Goal: Information Seeking & Learning: Learn about a topic

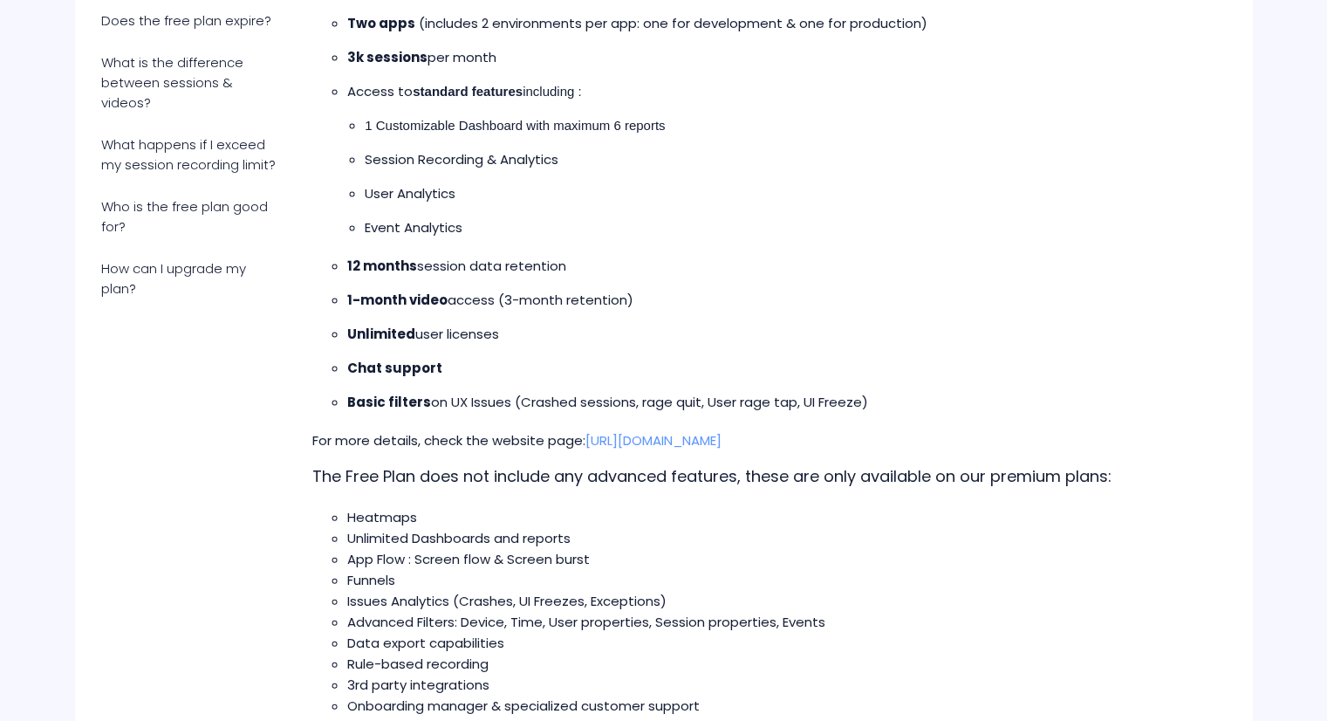
scroll to position [422, 0]
drag, startPoint x: 341, startPoint y: 301, endPoint x: 657, endPoint y: 299, distance: 315.9
click at [657, 299] on ul "12 months session data retention 1-month video access (3-month retention) Unlim…" at bounding box center [769, 334] width 879 height 157
copy span "1-month video access (3-month retention)"
click at [705, 265] on p "12 months session data retention" at bounding box center [777, 266] width 861 height 21
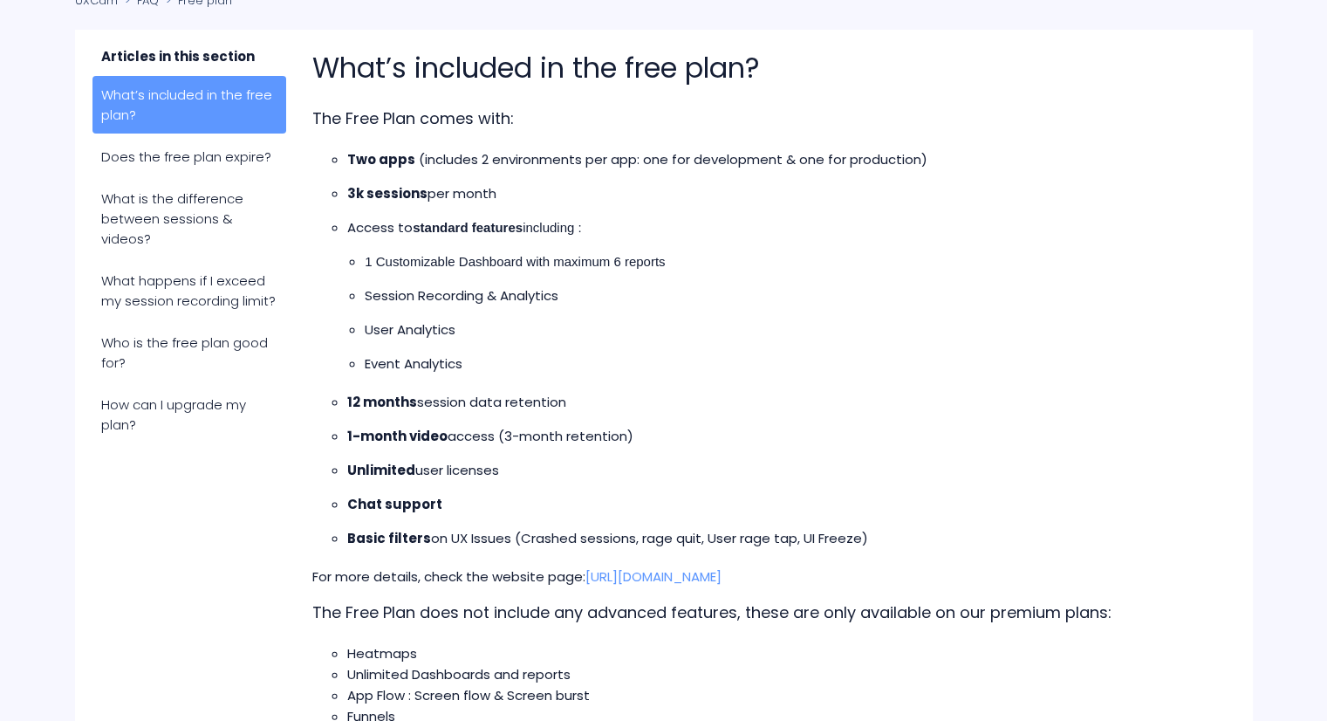
scroll to position [283, 0]
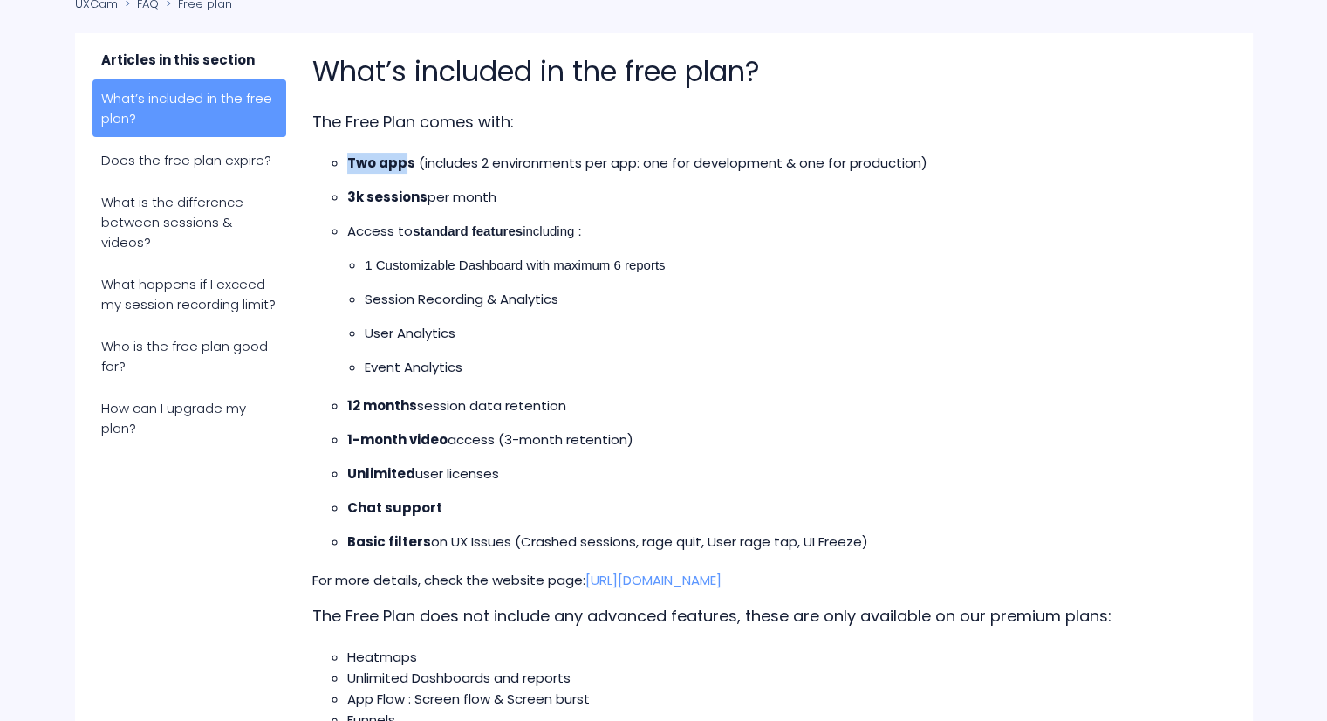
drag, startPoint x: 346, startPoint y: 165, endPoint x: 404, endPoint y: 161, distance: 57.8
click at [404, 161] on strong "Two apps" at bounding box center [381, 163] width 68 height 18
drag, startPoint x: 677, startPoint y: 159, endPoint x: 916, endPoint y: 165, distance: 239.2
click at [916, 165] on span "(includes 2 environments per app: one for development & one for production)" at bounding box center [673, 163] width 509 height 18
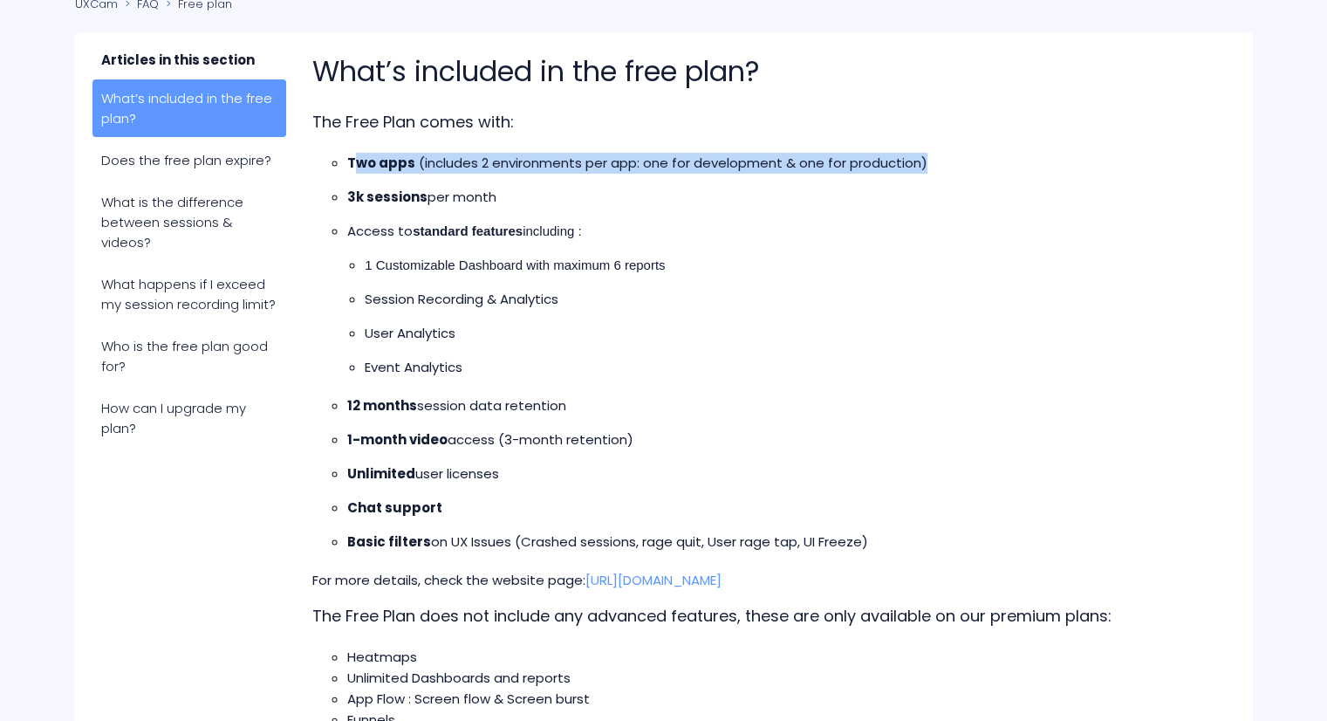
drag, startPoint x: 967, startPoint y: 165, endPoint x: 360, endPoint y: 165, distance: 607.4
click at [360, 165] on li "Two apps (includes 2 environments per app: one for development & one for produc…" at bounding box center [777, 163] width 861 height 21
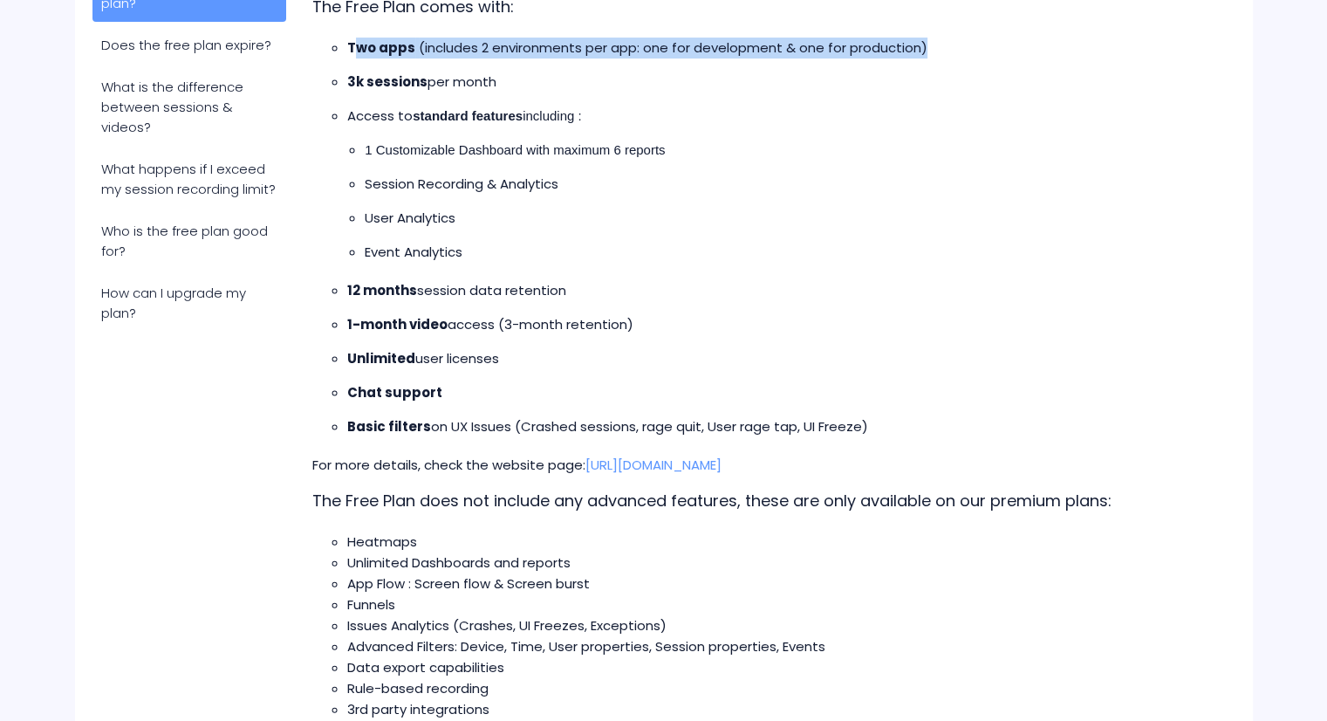
scroll to position [424, 0]
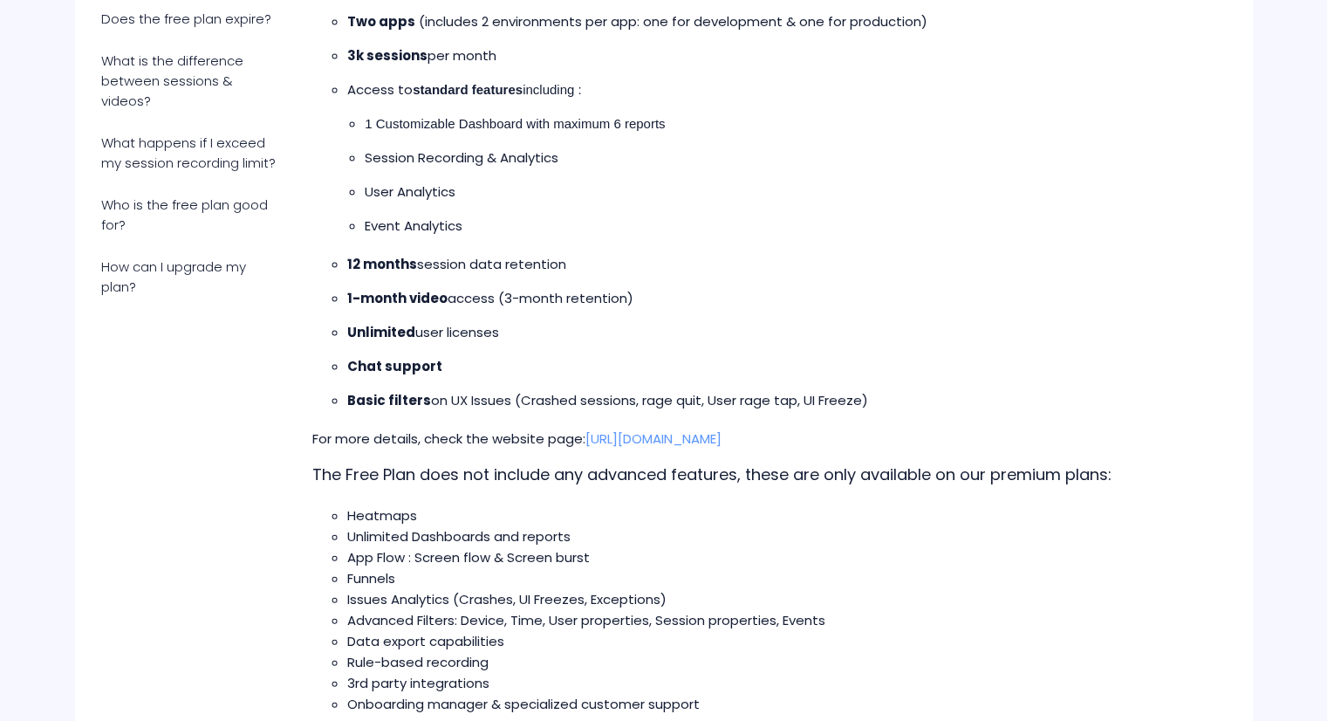
click at [790, 94] on p "Access to standard features including :" at bounding box center [777, 89] width 861 height 21
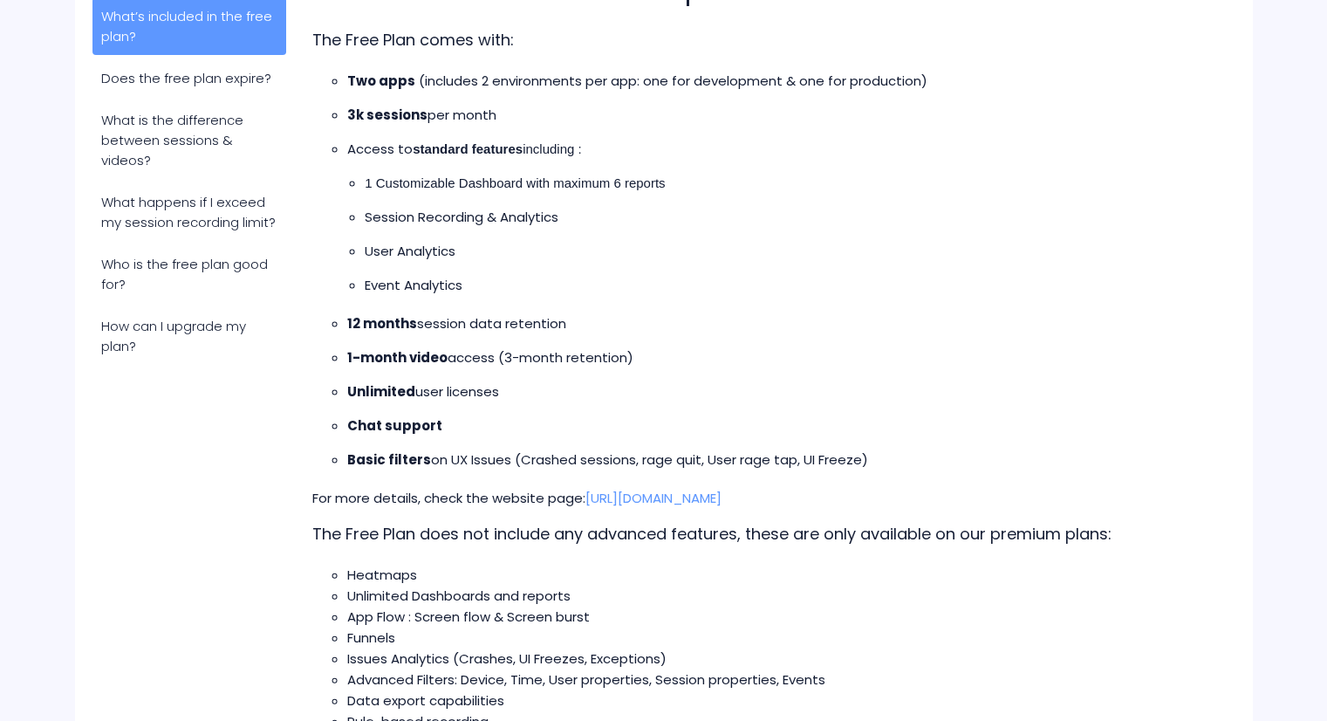
scroll to position [358, 0]
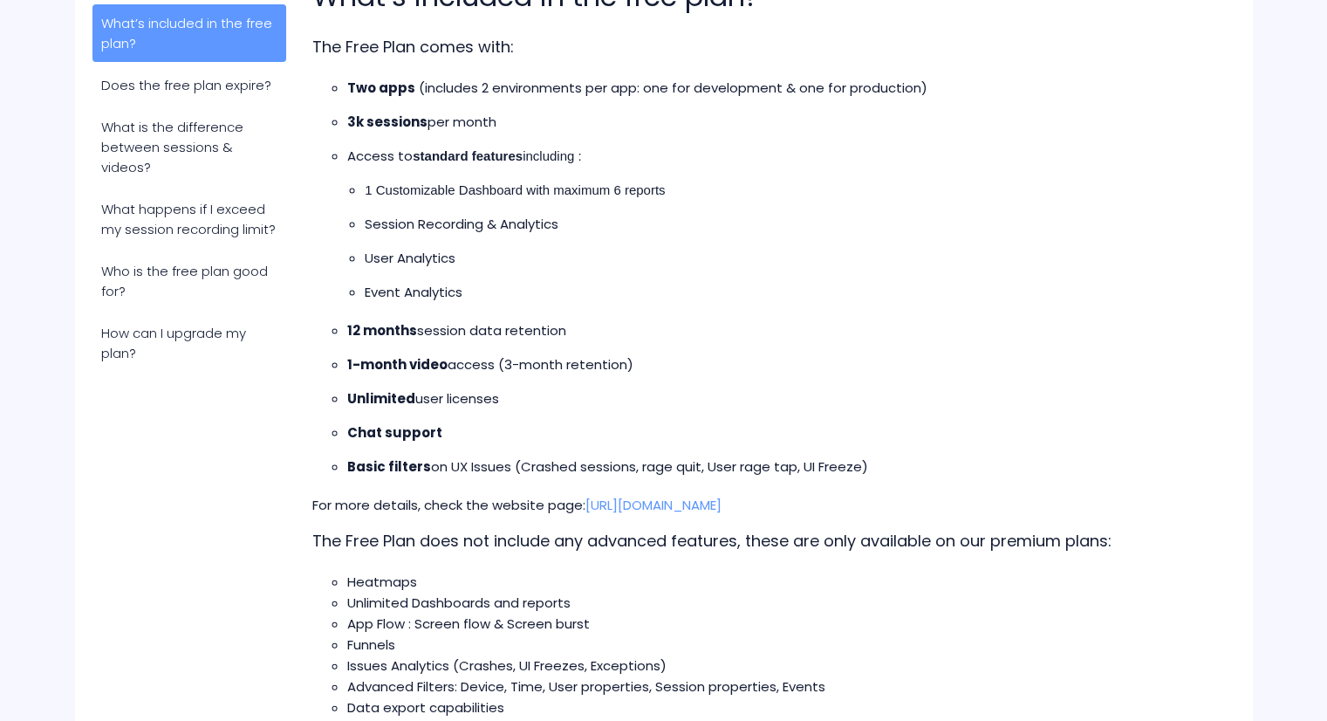
click at [740, 223] on p "Session Recording & Analytics" at bounding box center [787, 224] width 844 height 21
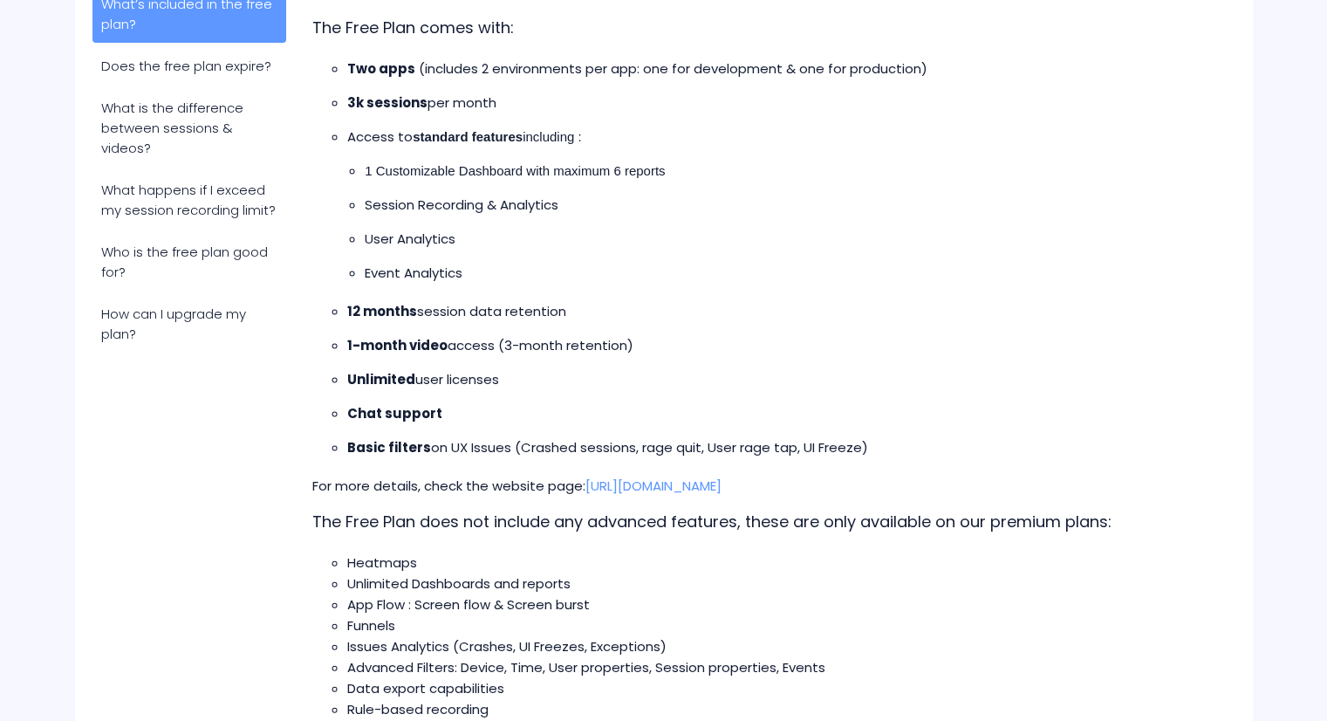
scroll to position [391, 0]
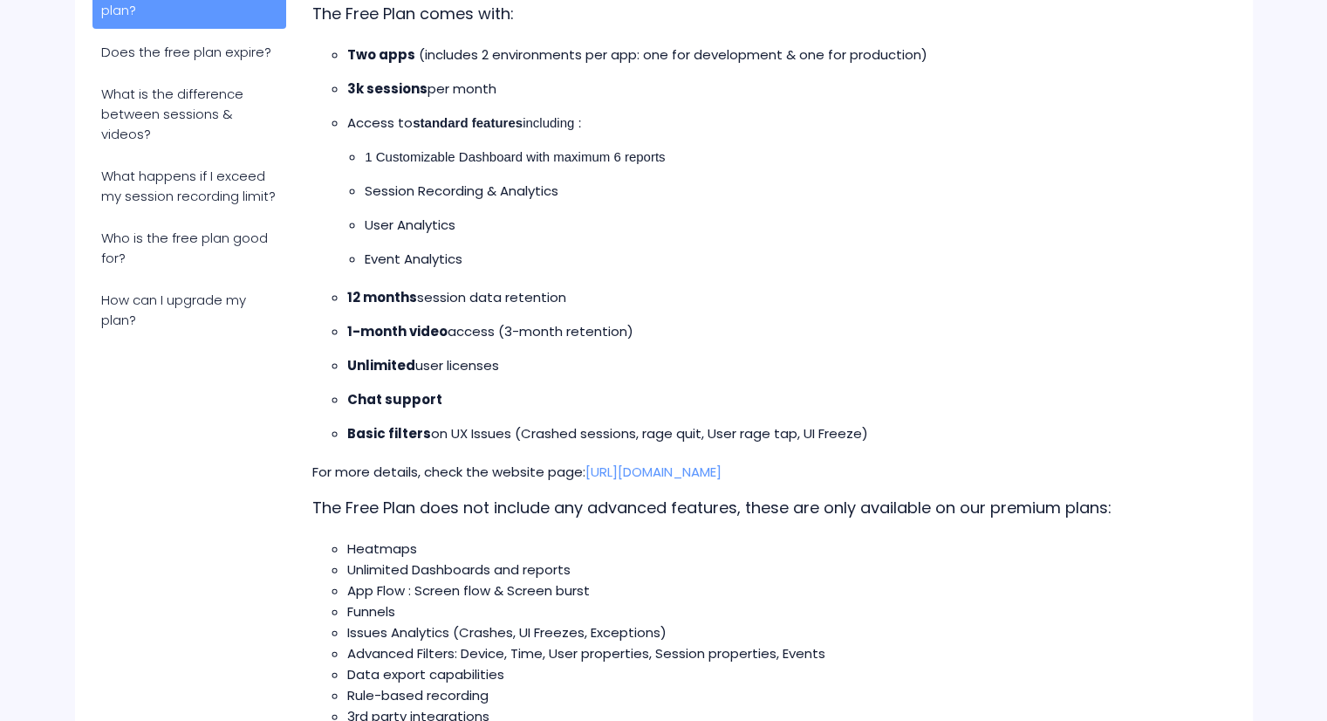
drag, startPoint x: 343, startPoint y: 298, endPoint x: 594, endPoint y: 298, distance: 251.4
click at [594, 298] on ul "12 months session data retention 1-month video access (3-month retention) Unlim…" at bounding box center [769, 365] width 879 height 157
click at [594, 298] on p "12 months session data retention" at bounding box center [777, 297] width 861 height 21
drag, startPoint x: 556, startPoint y: 294, endPoint x: 339, endPoint y: 312, distance: 218.0
click at [339, 312] on ul "12 months session data retention 1-month video access (3-month retention) Unlim…" at bounding box center [769, 365] width 879 height 157
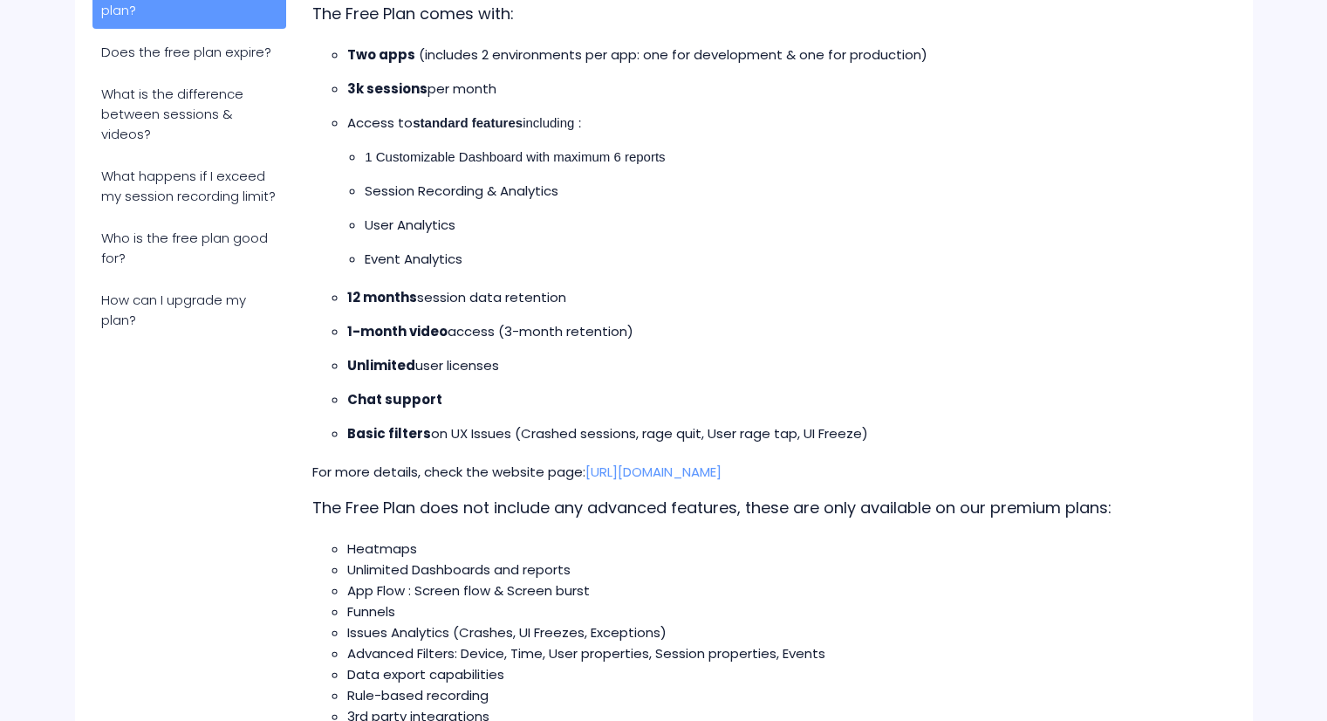
scroll to position [436, 0]
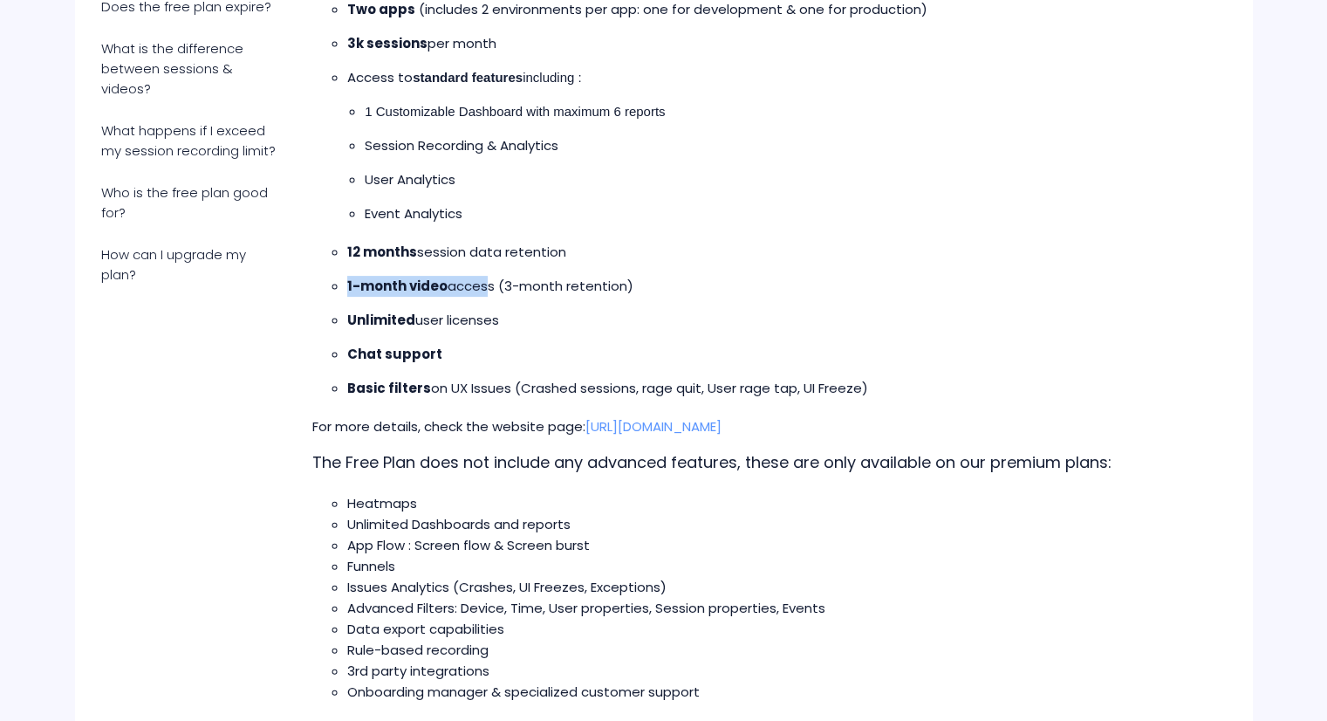
drag, startPoint x: 483, startPoint y: 284, endPoint x: 346, endPoint y: 291, distance: 137.2
click at [346, 291] on ul "12 months session data retention 1-month video access (3-month retention) Unlim…" at bounding box center [769, 320] width 879 height 157
drag, startPoint x: 668, startPoint y: 287, endPoint x: 339, endPoint y: 275, distance: 329.3
click at [339, 275] on ul "12 months session data retention 1-month video access (3-month retention) Unlim…" at bounding box center [769, 320] width 879 height 157
click at [349, 278] on strong "1-month video" at bounding box center [397, 286] width 100 height 18
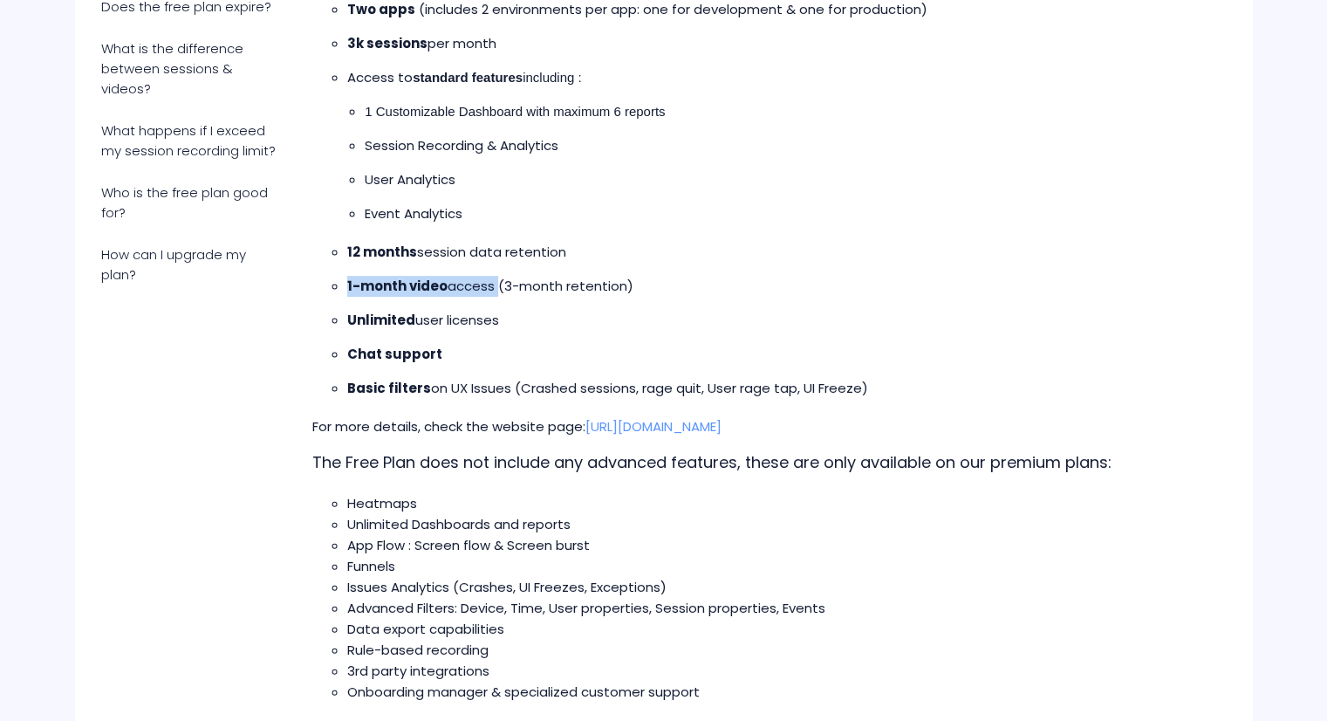
drag, startPoint x: 344, startPoint y: 284, endPoint x: 493, endPoint y: 281, distance: 149.3
click at [493, 281] on ul "12 months session data retention 1-month video access (3-month retention) Unlim…" at bounding box center [769, 320] width 879 height 157
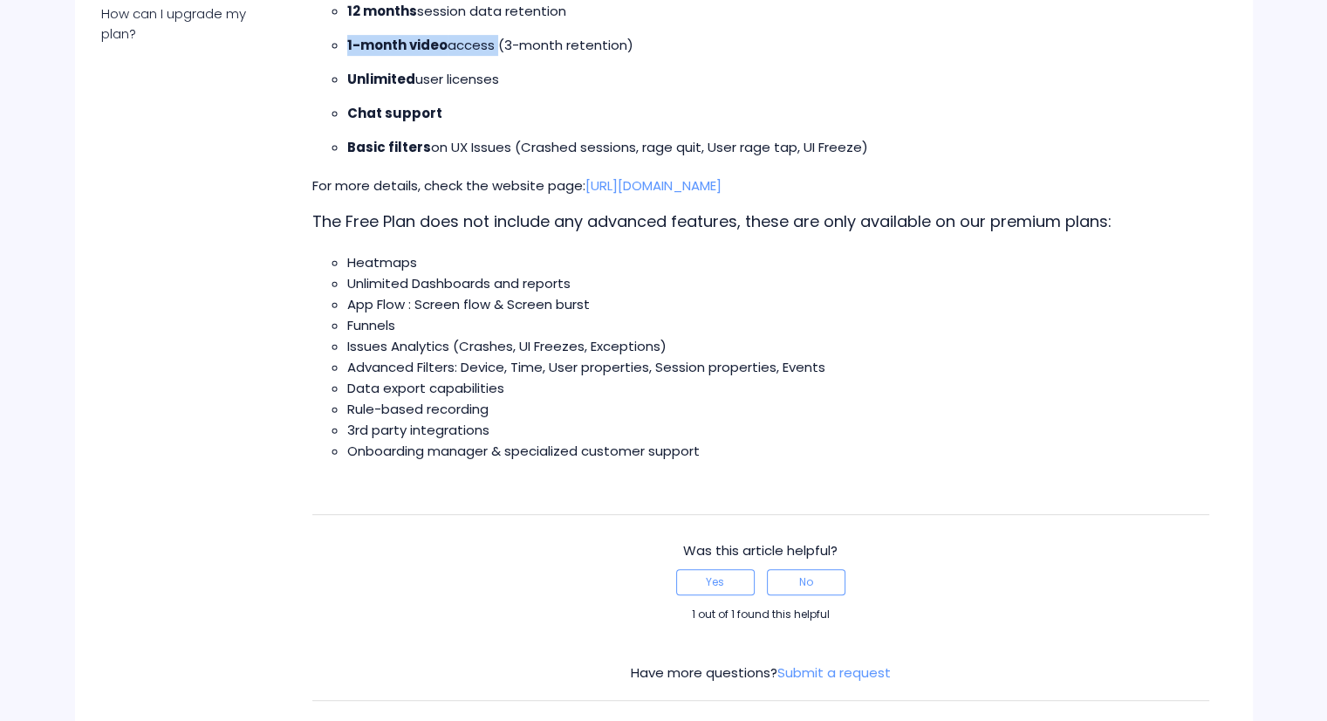
scroll to position [697, 0]
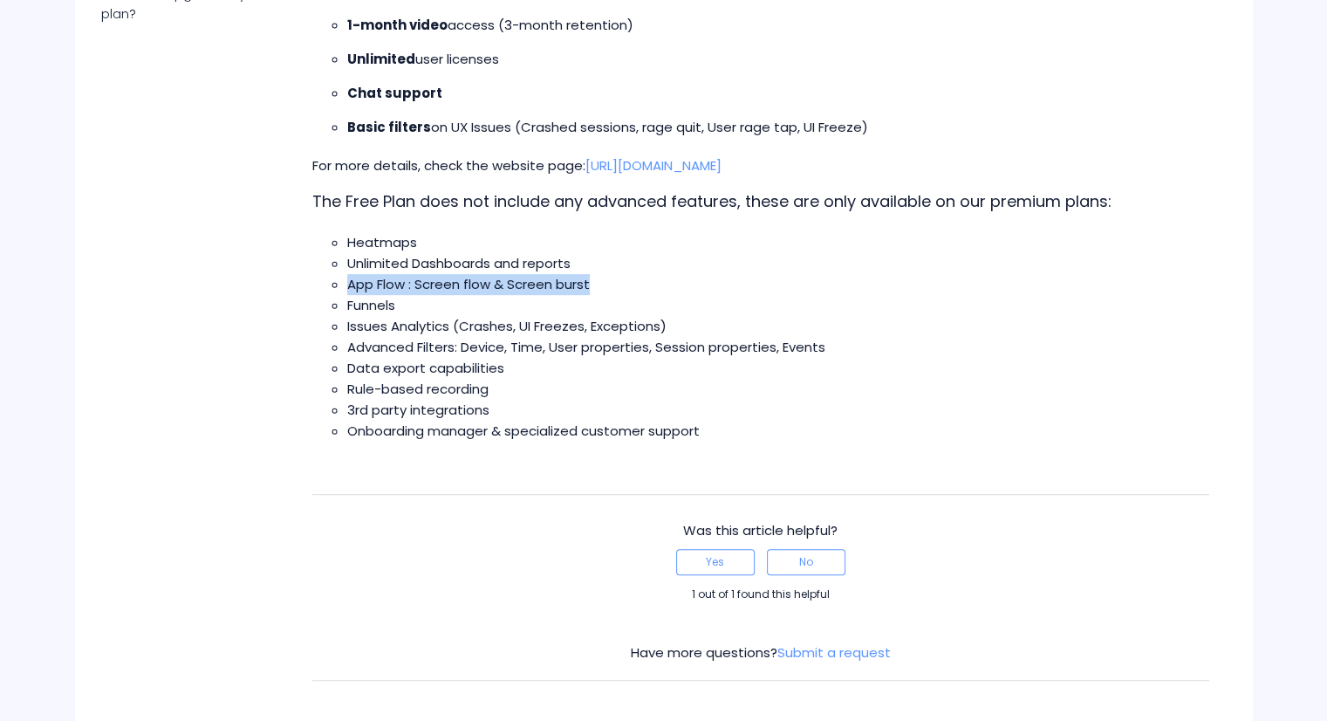
drag, startPoint x: 347, startPoint y: 286, endPoint x: 614, endPoint y: 281, distance: 267.1
click at [614, 281] on li "App Flow : Screen flow & Screen burst" at bounding box center [777, 284] width 861 height 21
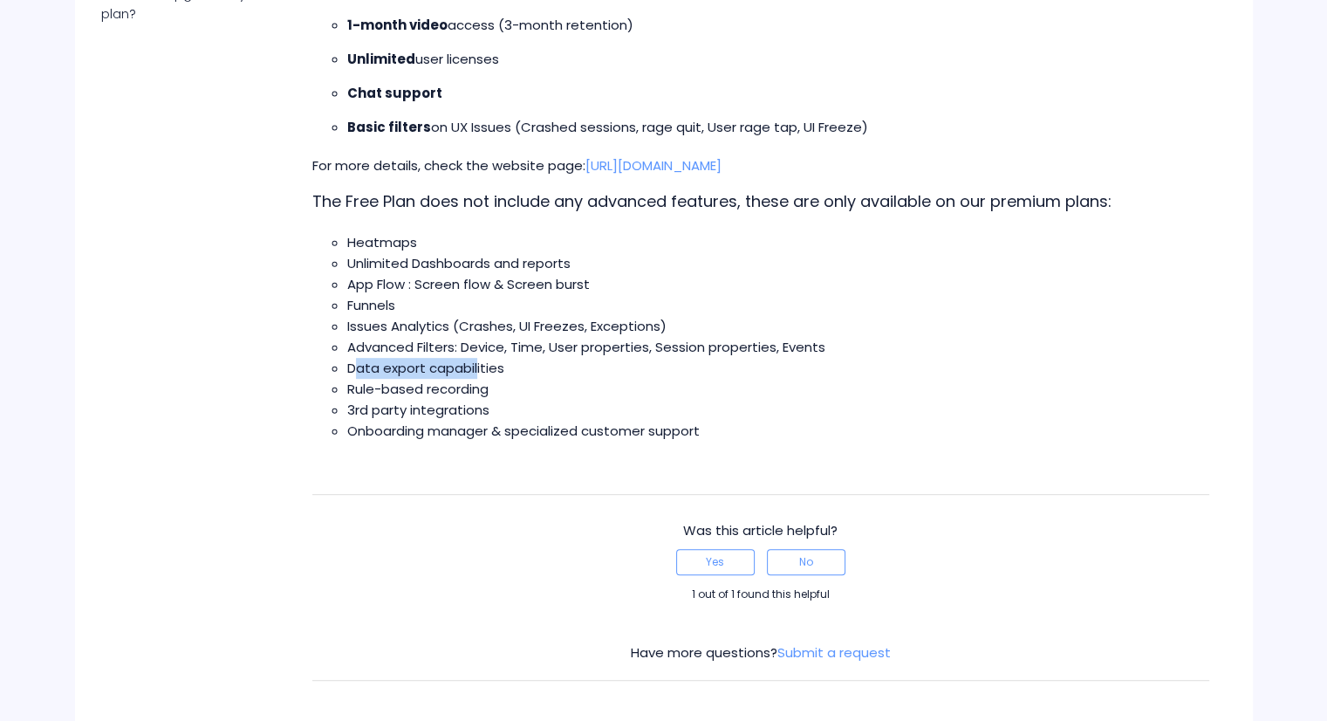
drag, startPoint x: 353, startPoint y: 362, endPoint x: 477, endPoint y: 361, distance: 124.8
click at [477, 361] on span "Data export capabilities" at bounding box center [425, 368] width 157 height 18
click at [590, 401] on li "3rd party integrations" at bounding box center [777, 410] width 861 height 21
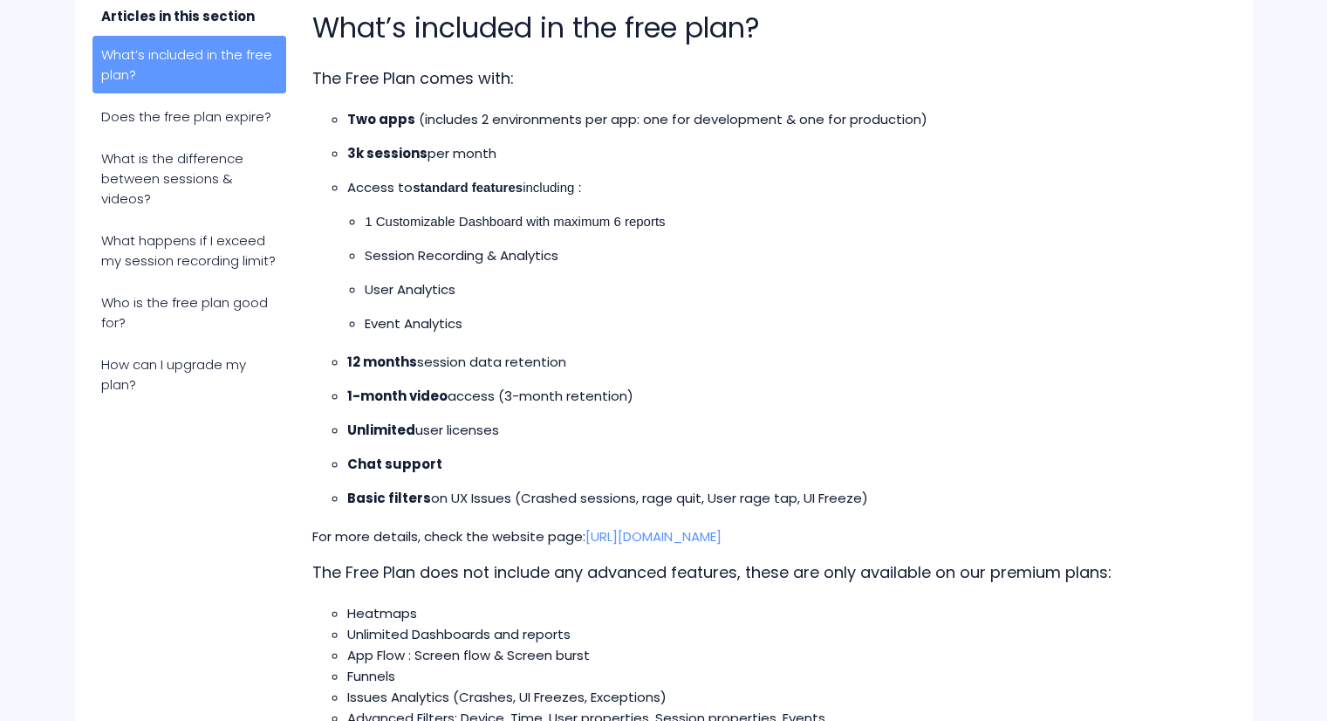
scroll to position [321, 0]
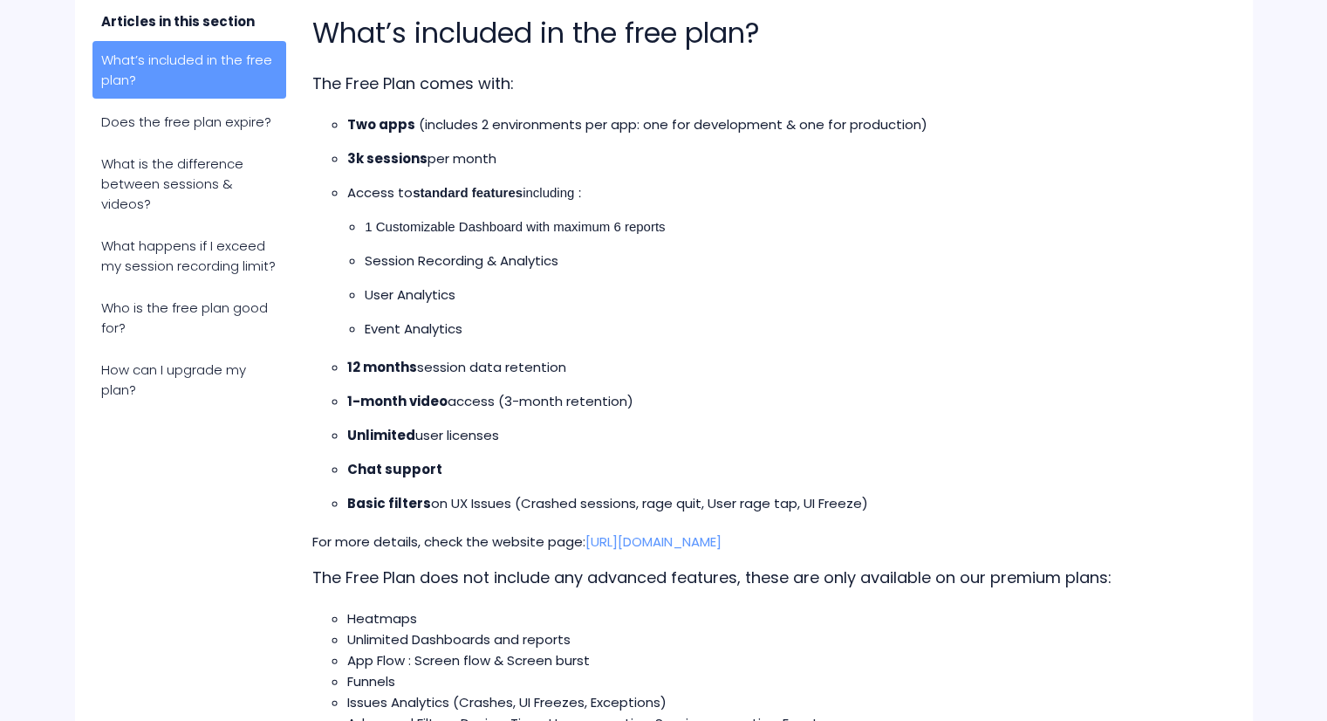
drag, startPoint x: 342, startPoint y: 397, endPoint x: 653, endPoint y: 395, distance: 310.7
click at [653, 395] on ul "12 months session data retention 1-month video access (3-month retention) Unlim…" at bounding box center [769, 435] width 879 height 157
click at [438, 388] on ul "12 months session data retention 1-month video access (3-month retention) Unlim…" at bounding box center [769, 435] width 879 height 157
drag, startPoint x: 344, startPoint y: 401, endPoint x: 644, endPoint y: 409, distance: 300.3
click at [644, 409] on ul "12 months session data retention 1-month video access (3-month retention) Unlim…" at bounding box center [769, 435] width 879 height 157
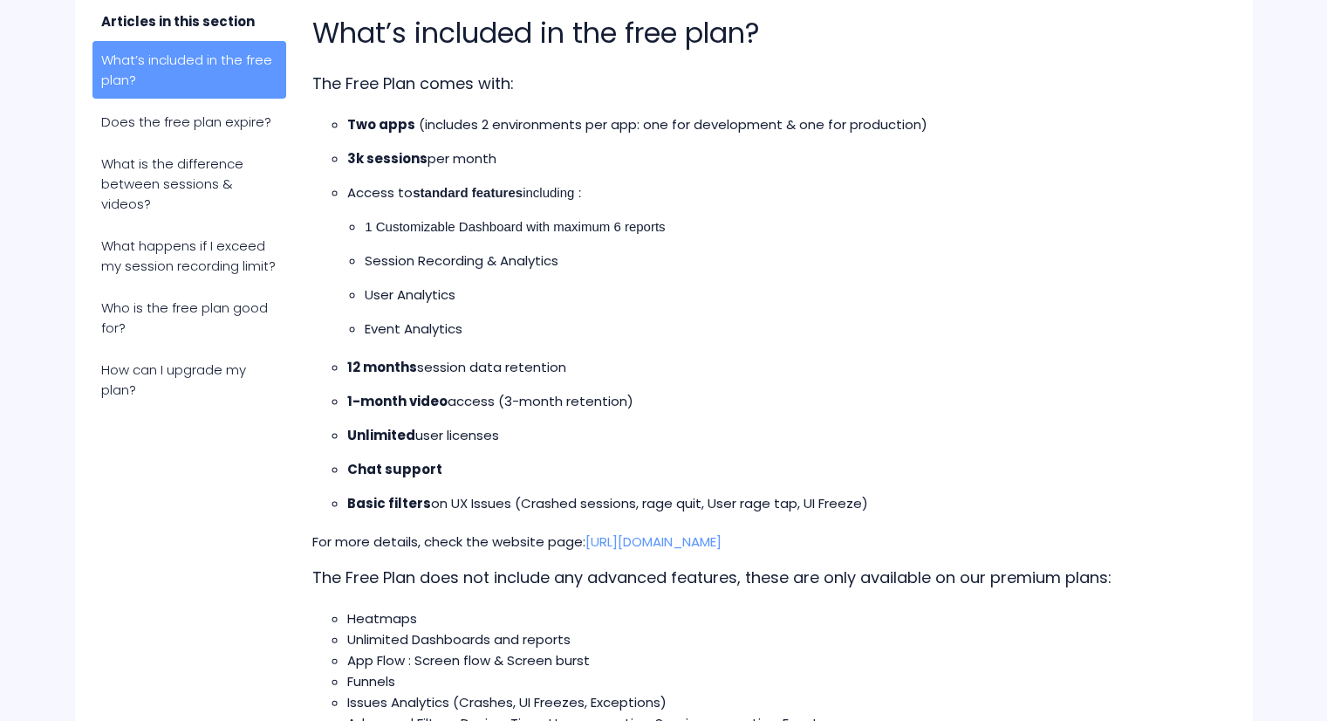
click at [802, 336] on p "Event Analytics" at bounding box center [787, 329] width 844 height 21
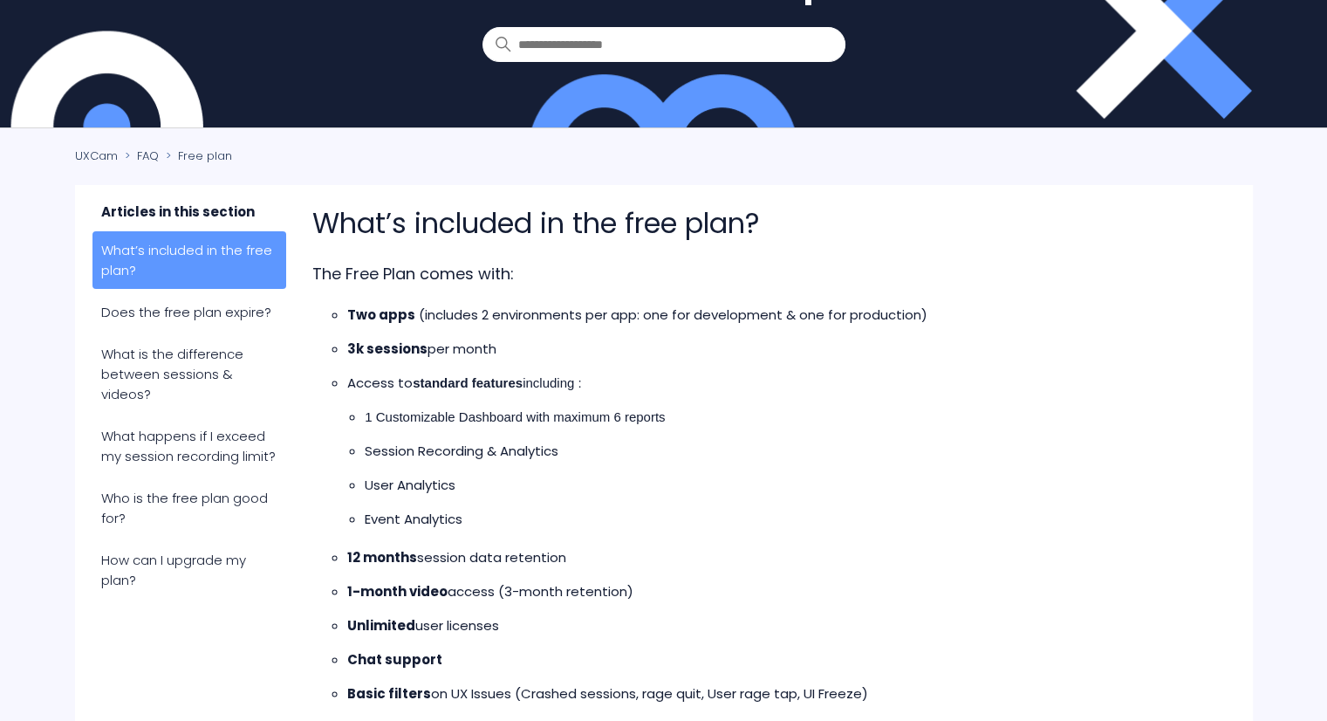
scroll to position [0, 0]
